Goal: Find specific page/section

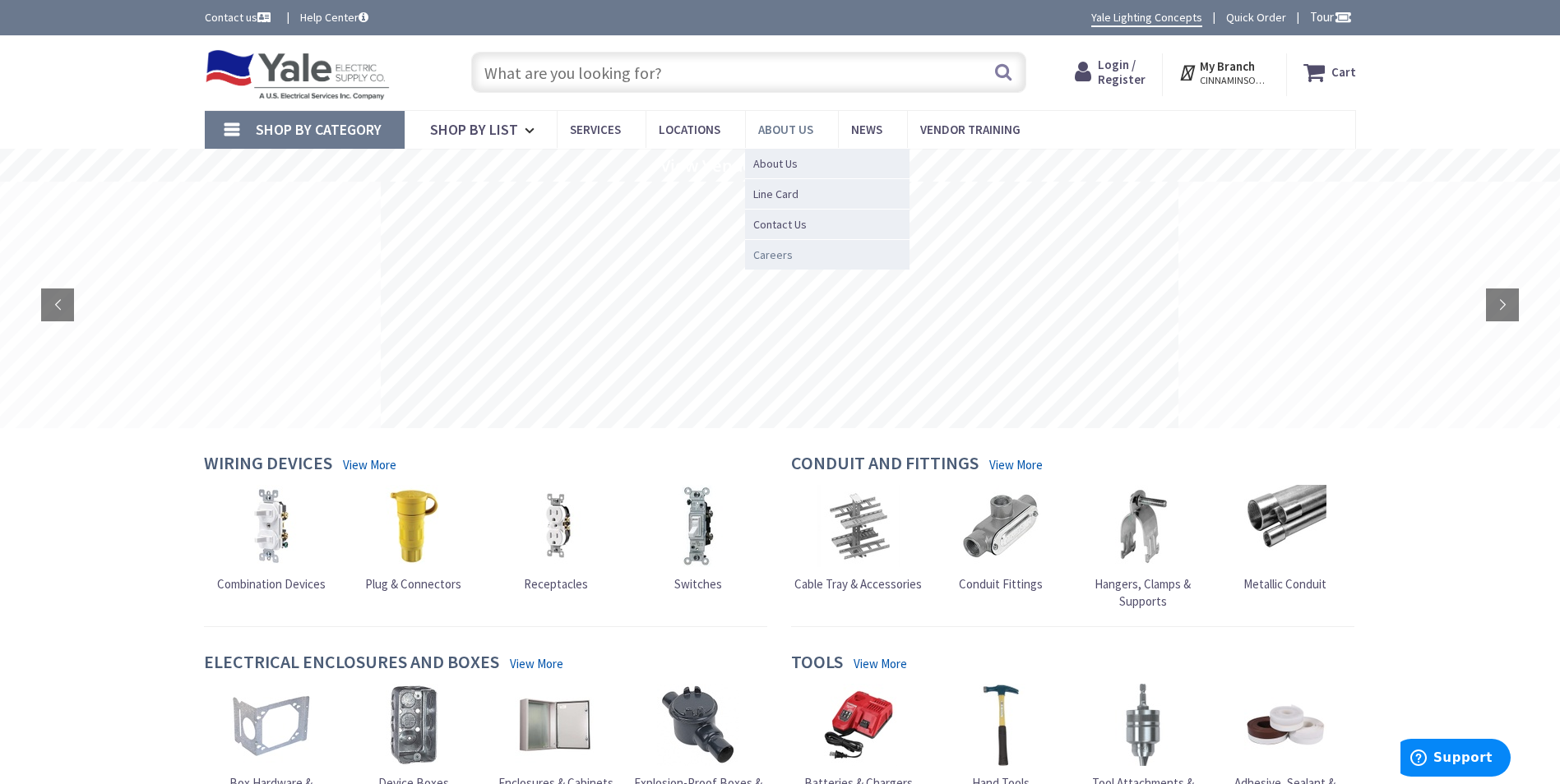
click at [777, 252] on span "Careers" at bounding box center [773, 254] width 40 height 16
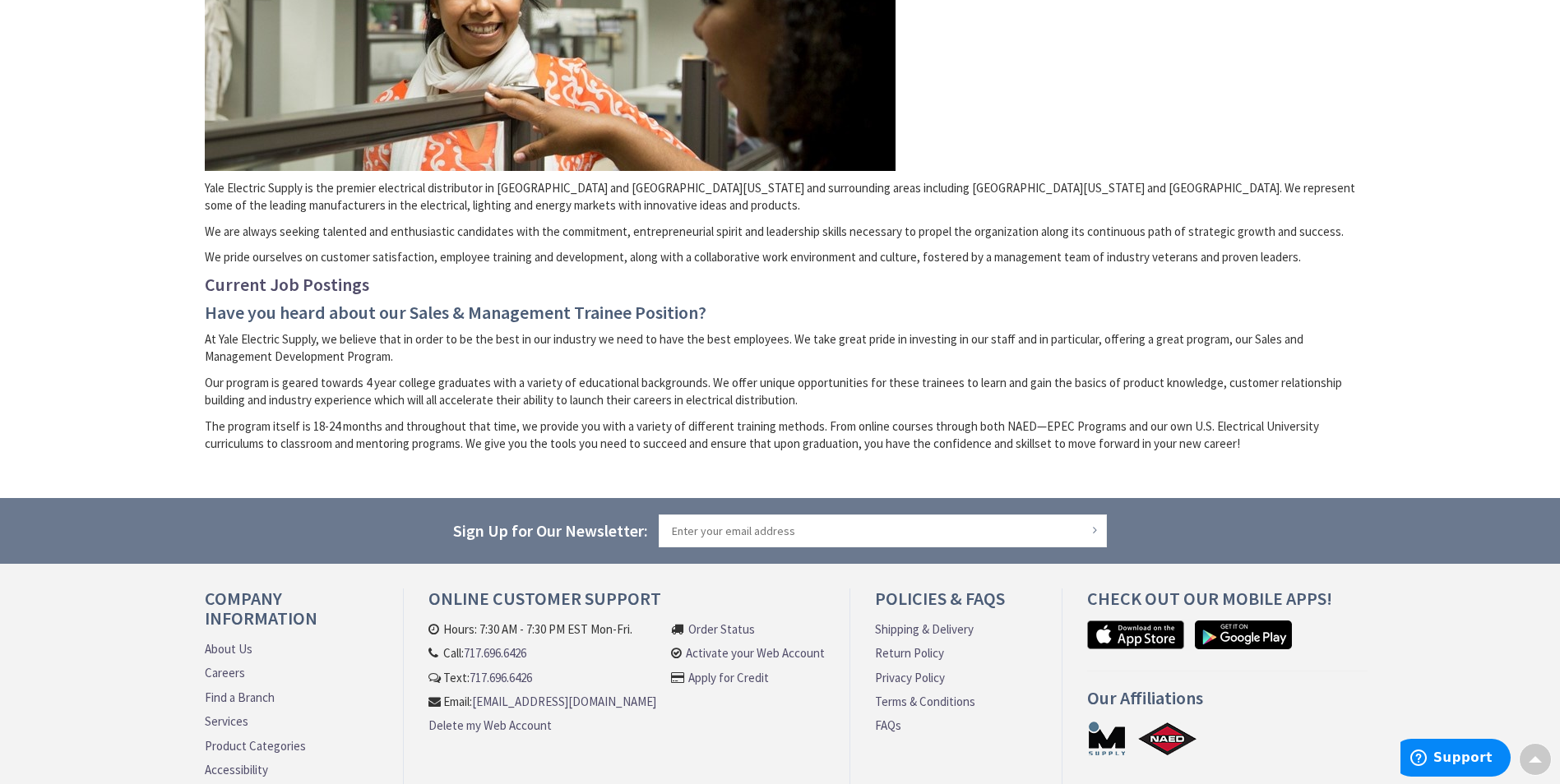
scroll to position [375, 0]
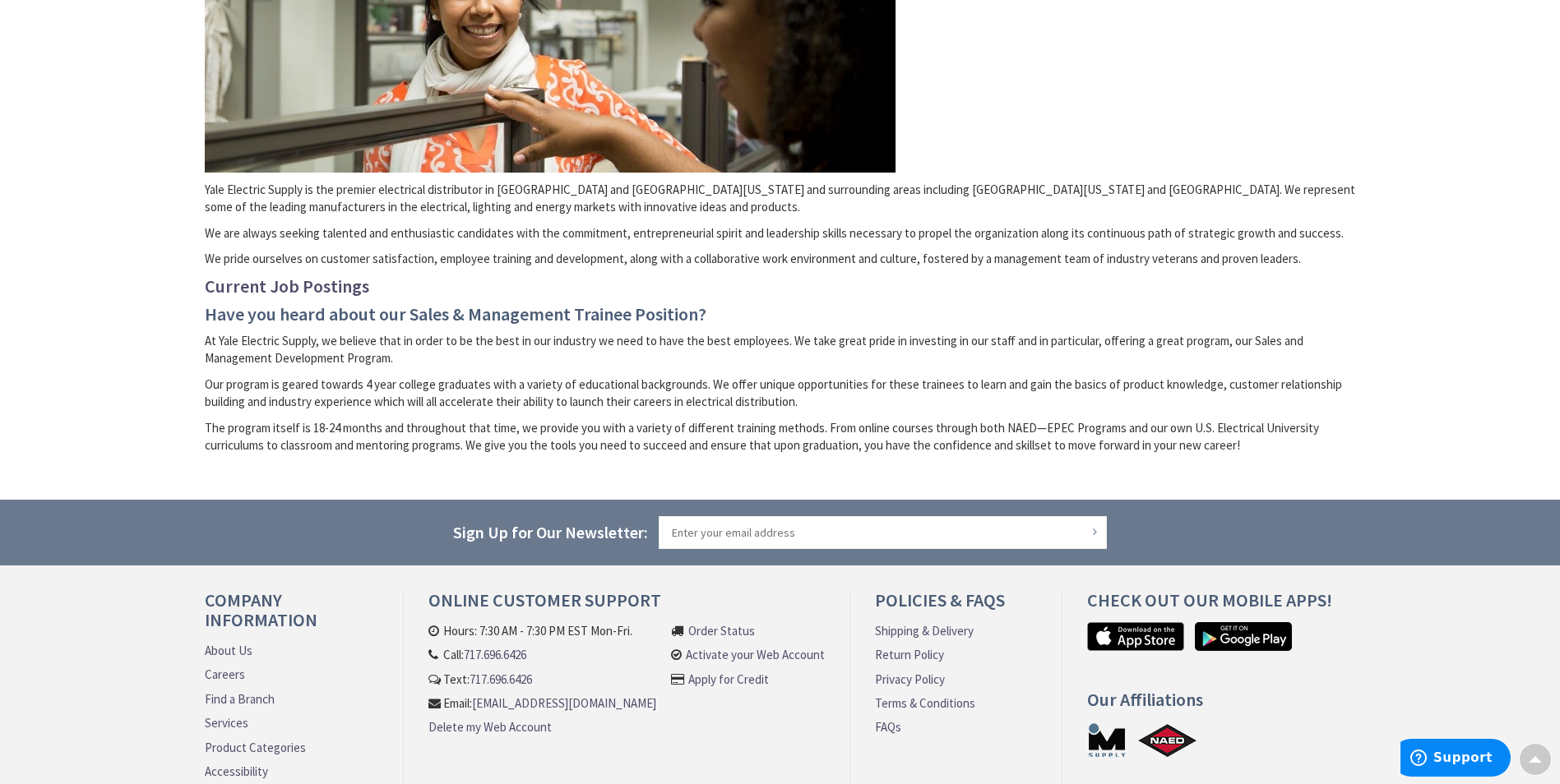
click at [222, 671] on link "Careers" at bounding box center [224, 674] width 41 height 17
